Goal: Information Seeking & Learning: Learn about a topic

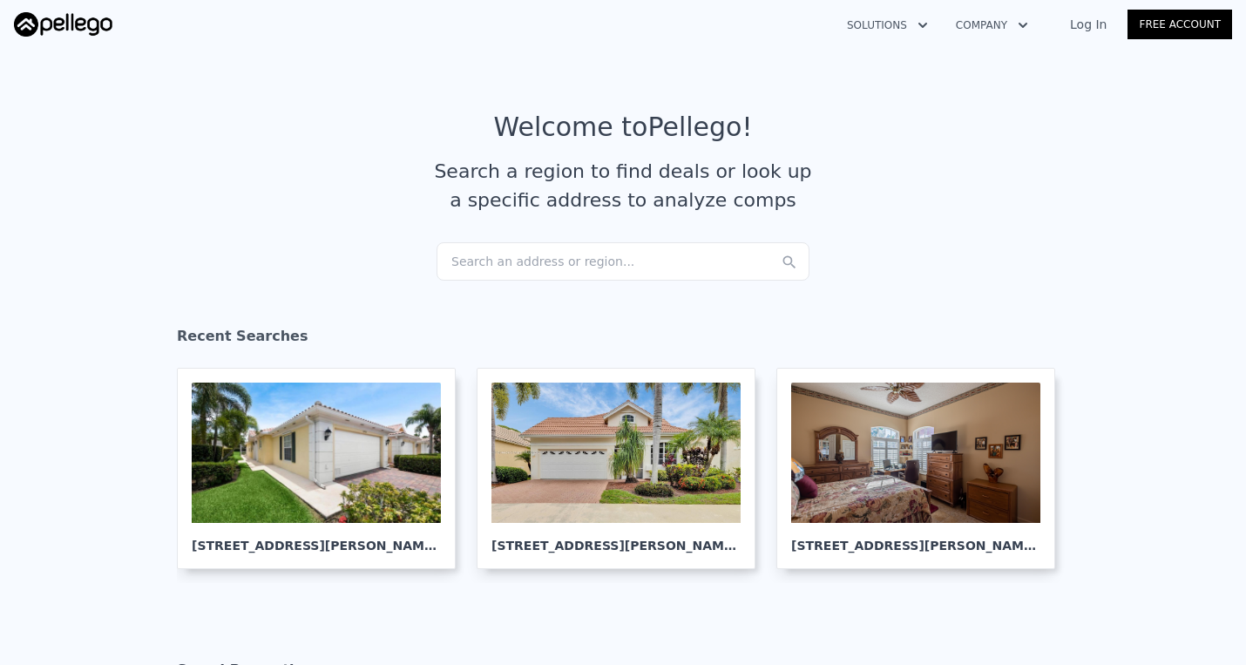
click at [502, 249] on div "Search an address or region..." at bounding box center [623, 261] width 373 height 38
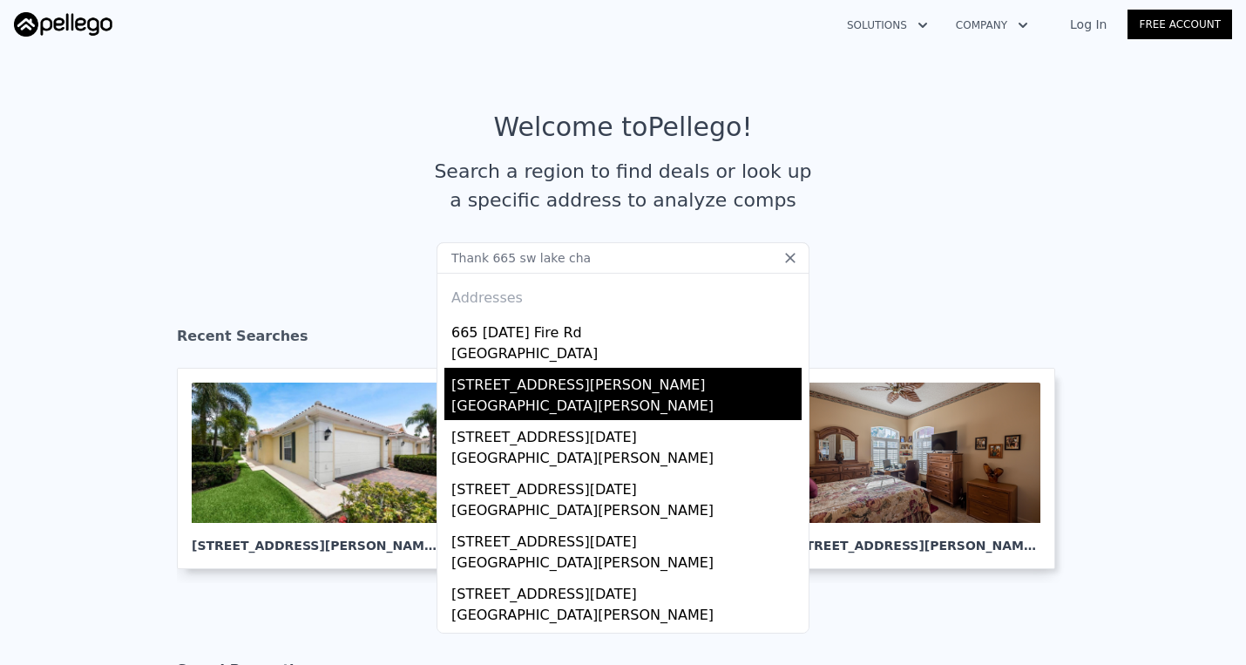
type input "Thank 665 sw lake cha"
click at [482, 384] on div "[STREET_ADDRESS][PERSON_NAME]" at bounding box center [626, 382] width 350 height 28
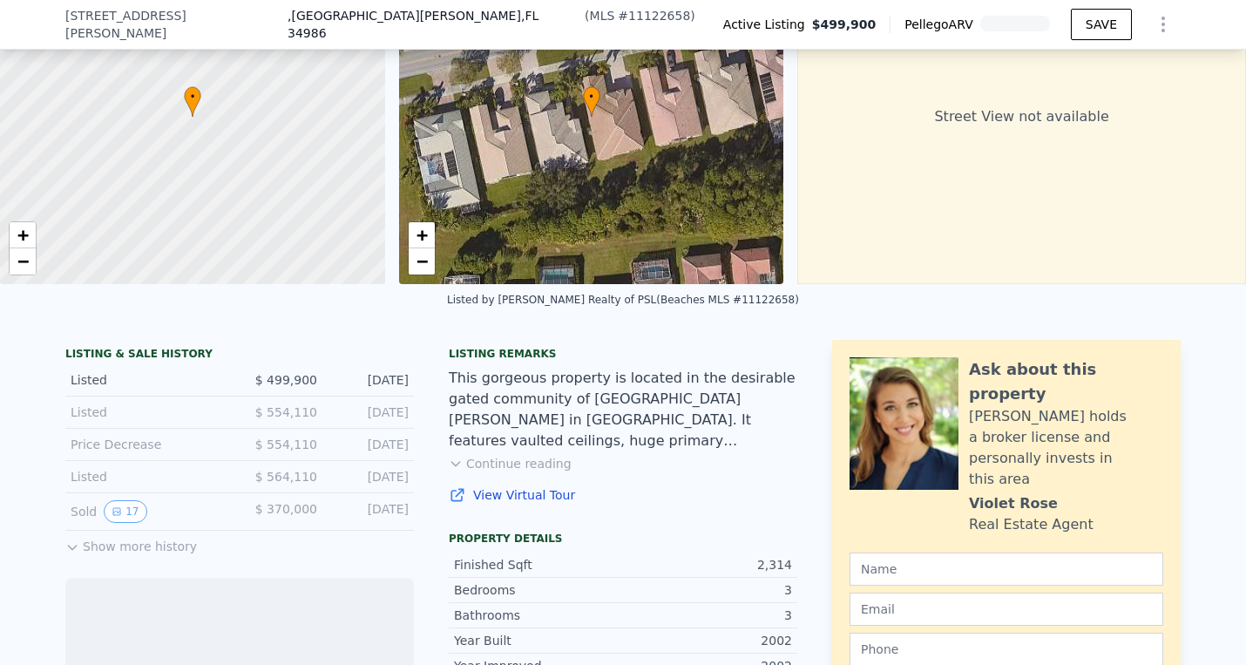
scroll to position [159, 0]
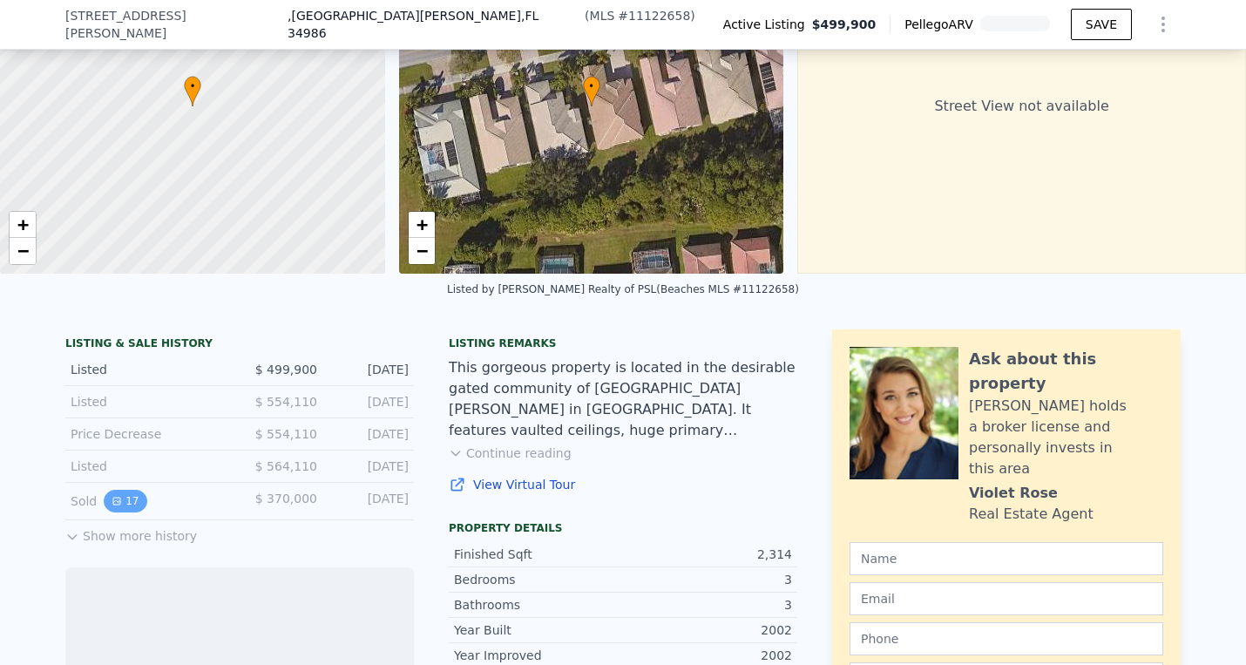
click at [117, 501] on icon "View historical data" at bounding box center [116, 501] width 7 height 7
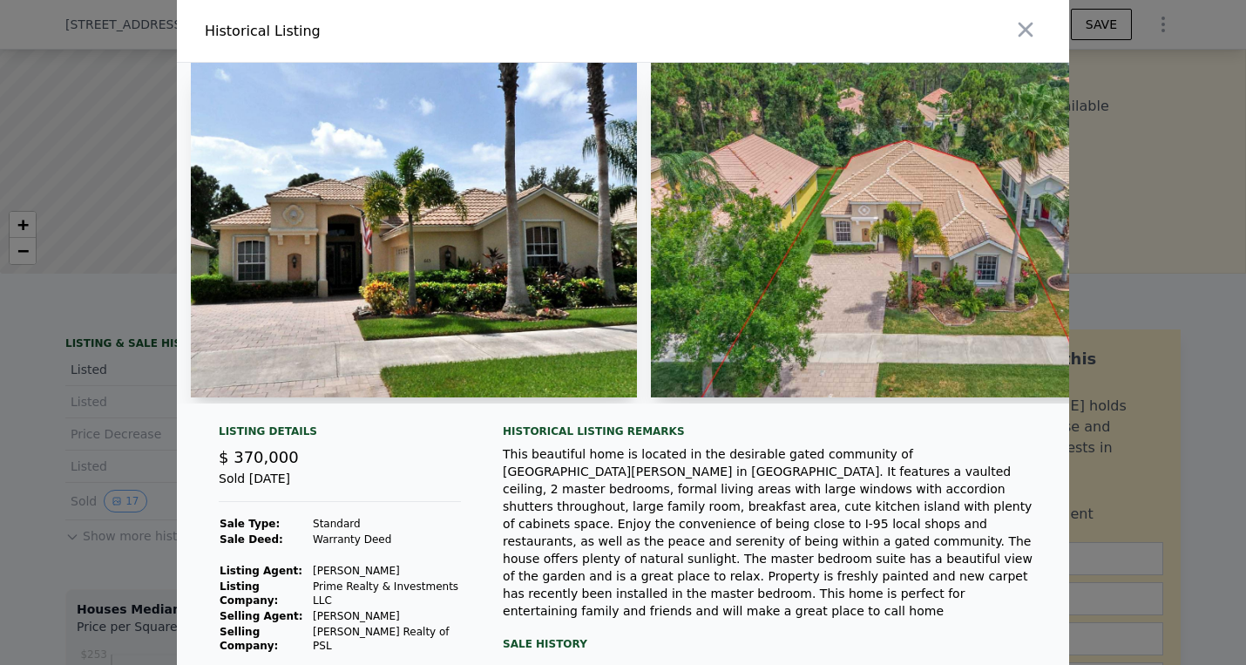
click at [415, 227] on img at bounding box center [414, 230] width 446 height 335
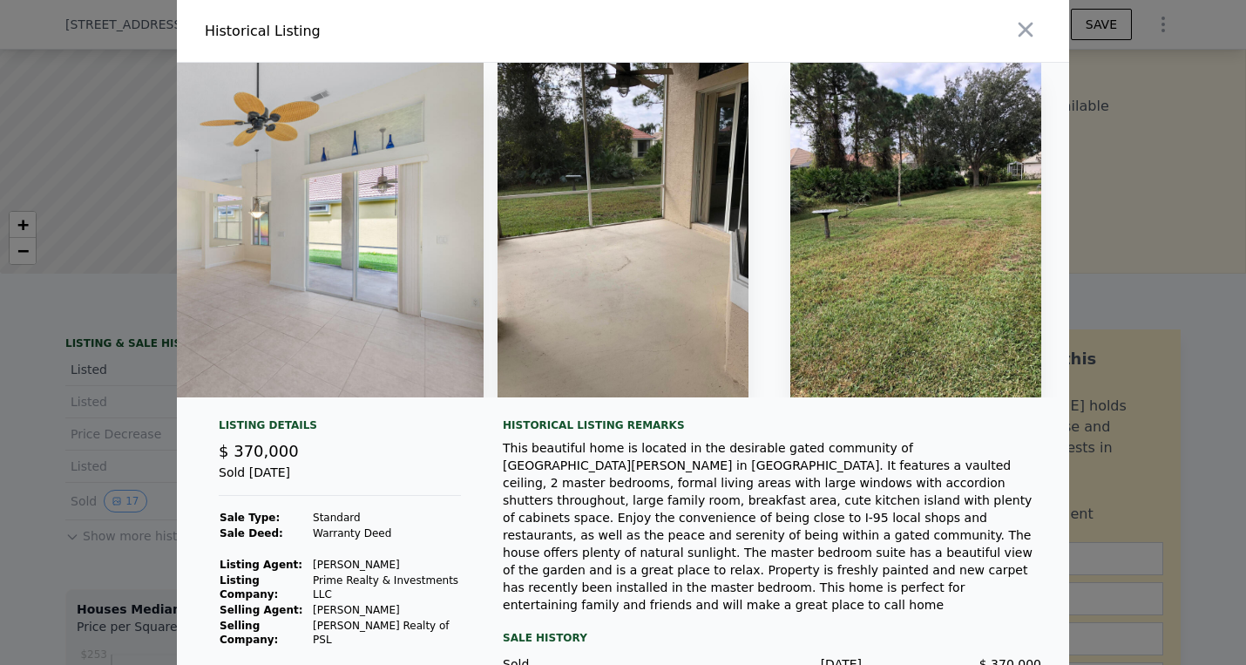
scroll to position [0, 0]
click at [1031, 32] on icon "button" at bounding box center [1026, 29] width 24 height 24
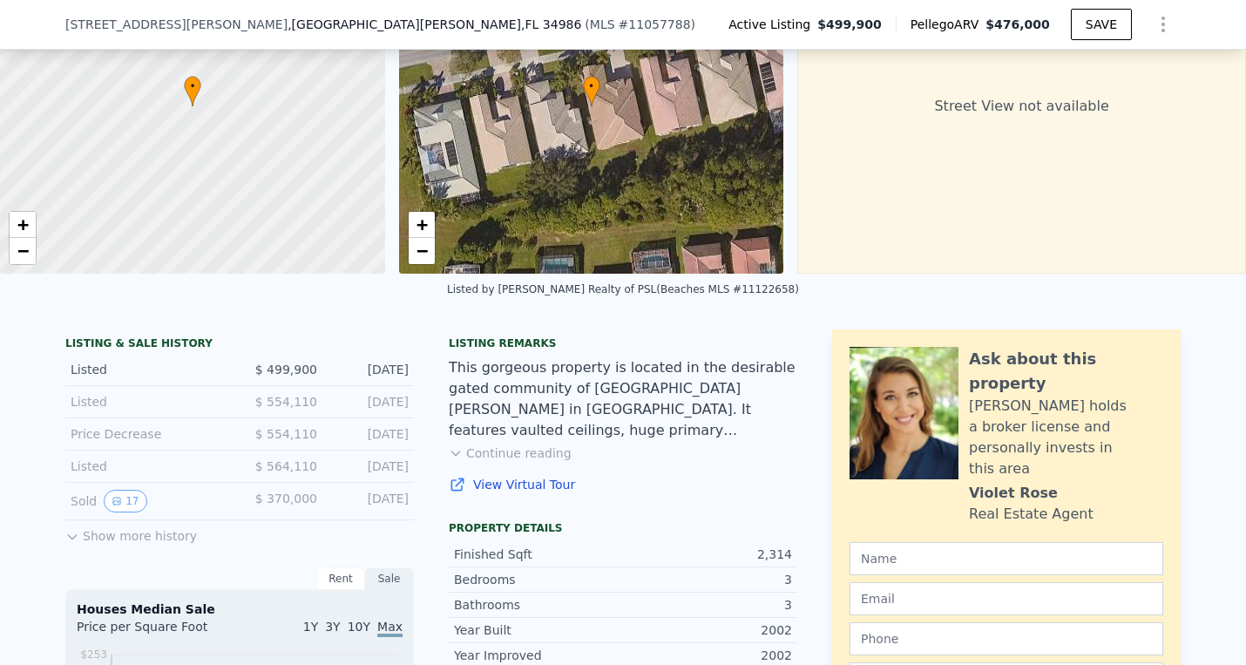
click at [140, 531] on button "Show more history" at bounding box center [131, 532] width 132 height 24
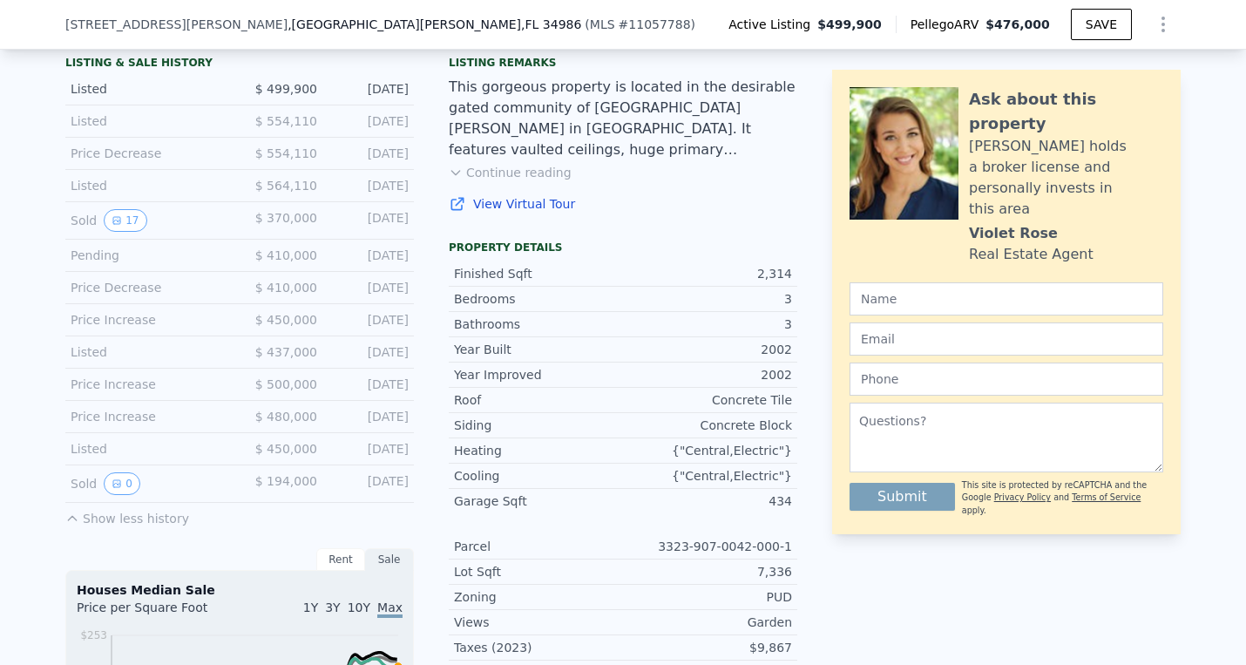
scroll to position [442, 0]
click at [123, 478] on button "0" at bounding box center [122, 482] width 37 height 23
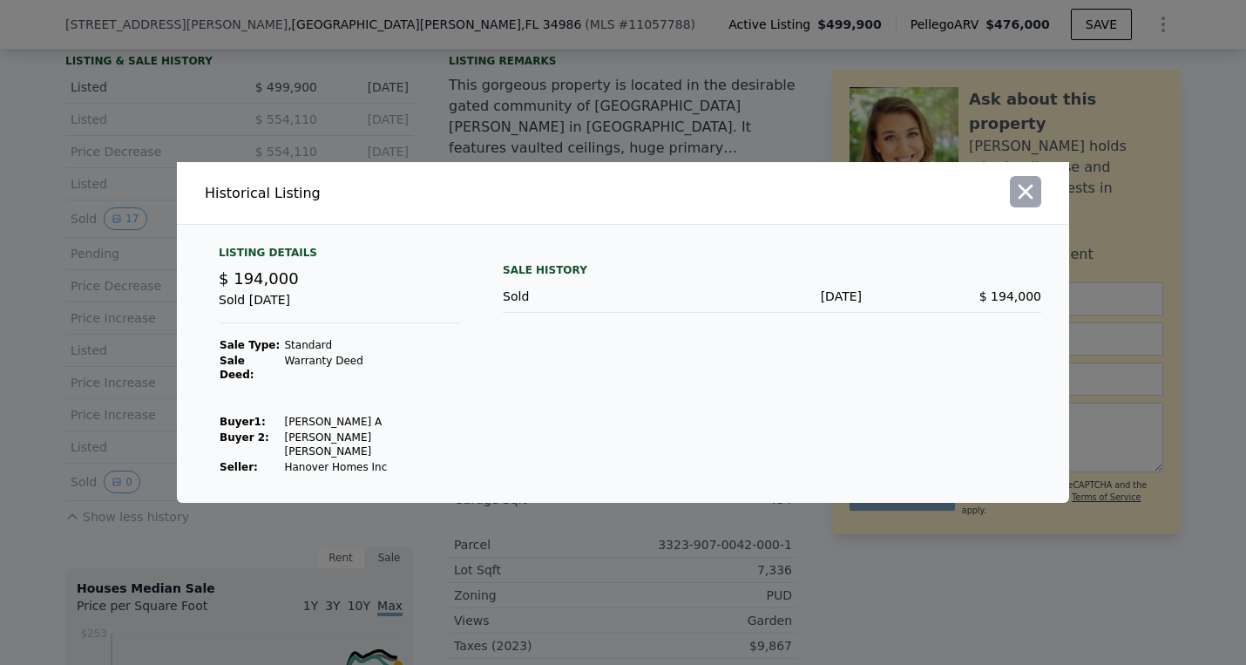
click at [1028, 200] on icon "button" at bounding box center [1026, 192] width 15 height 15
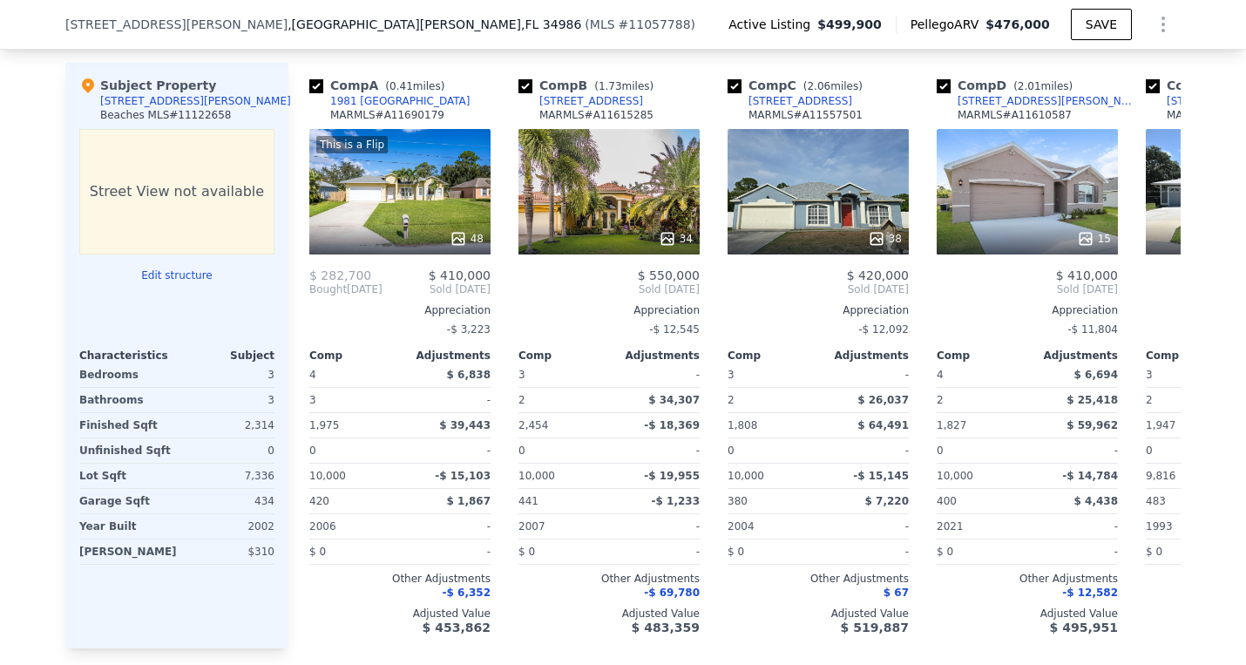
scroll to position [0, 0]
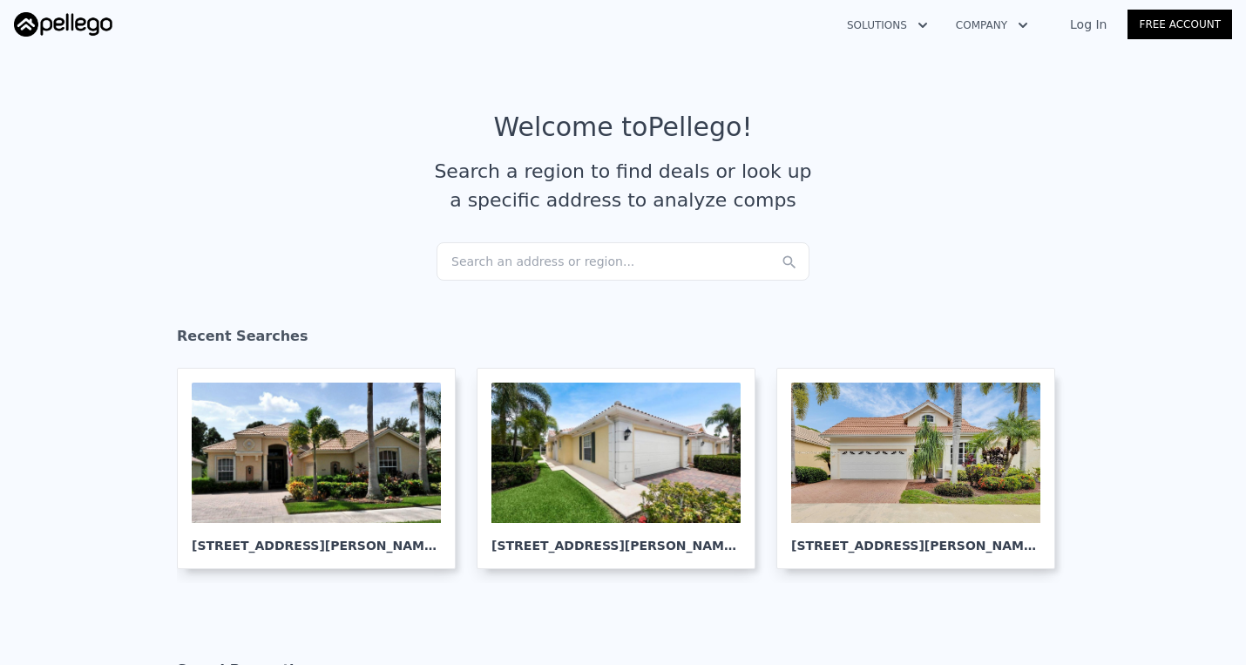
scroll to position [14, 0]
